Goal: Entertainment & Leisure: Consume media (video, audio)

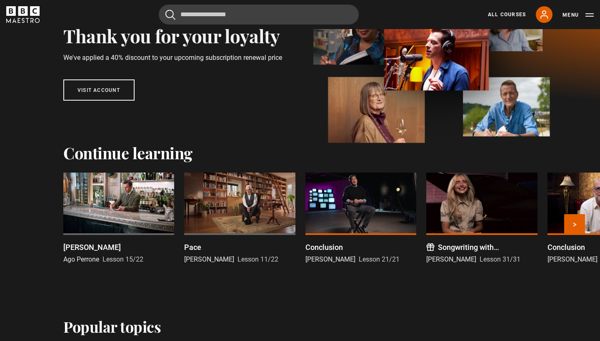
click at [259, 207] on div at bounding box center [239, 204] width 111 height 62
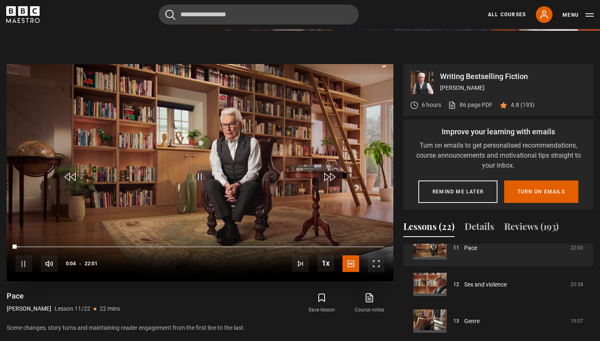
scroll to position [419, 0]
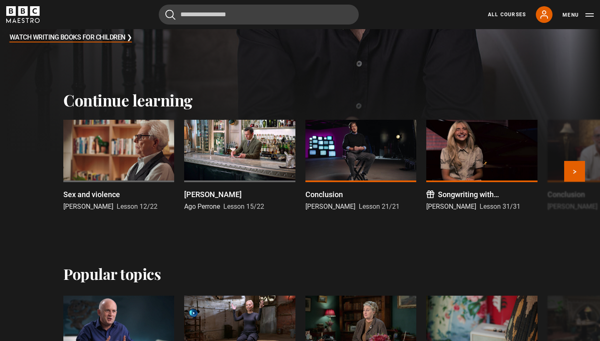
scroll to position [224, 0]
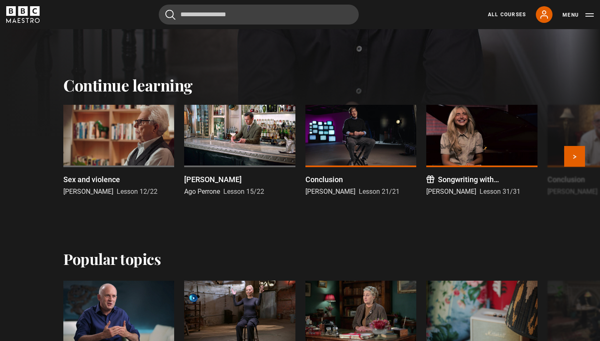
click at [230, 147] on div at bounding box center [239, 136] width 111 height 62
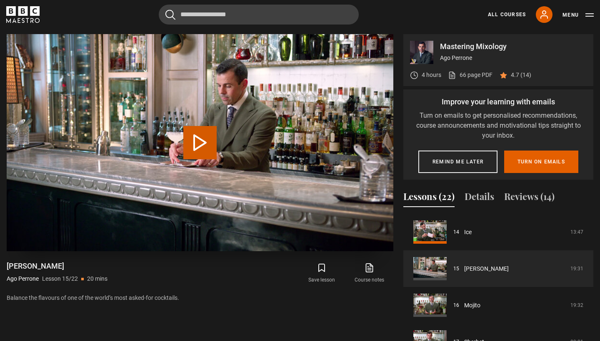
click at [207, 159] on video "Video Player" at bounding box center [200, 142] width 386 height 217
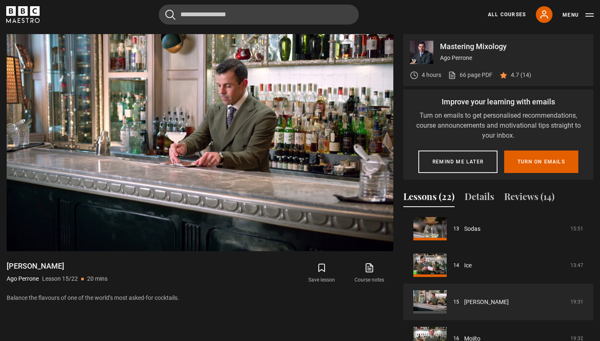
scroll to position [447, 0]
